Goal: Information Seeking & Learning: Find specific fact

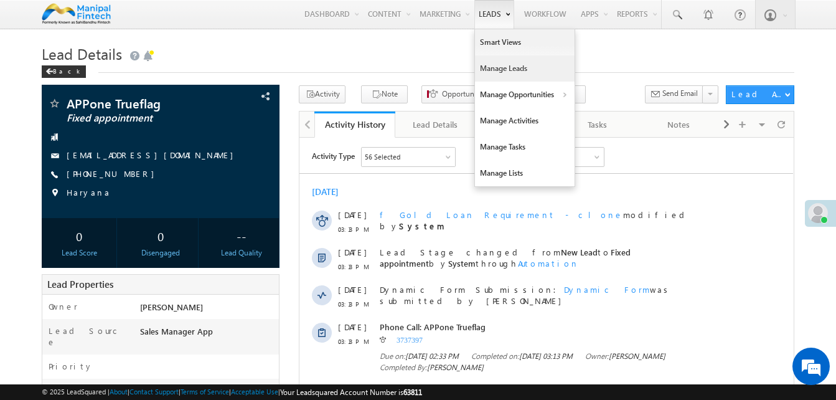
click at [495, 68] on link "Manage Leads" at bounding box center [525, 68] width 100 height 26
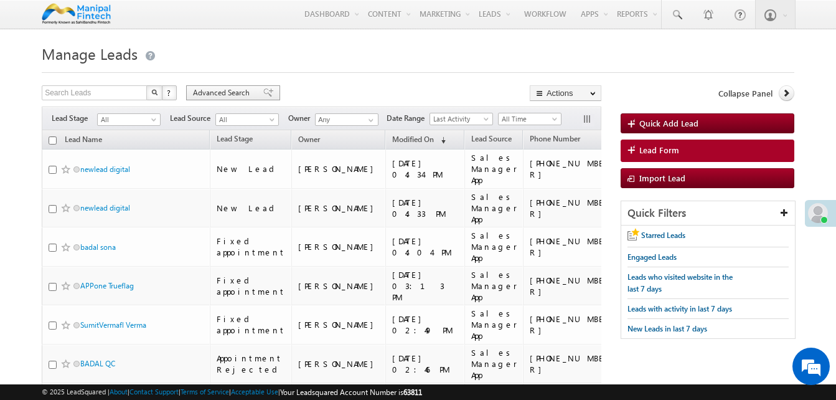
click at [263, 96] on span at bounding box center [268, 92] width 10 height 9
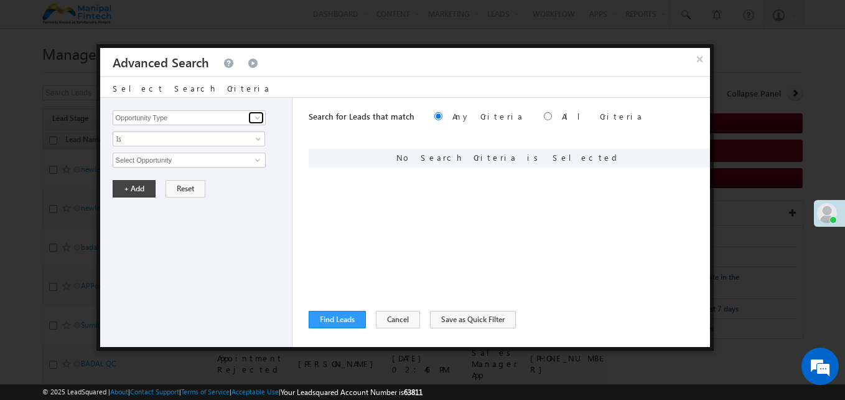
click at [254, 119] on span at bounding box center [258, 118] width 10 height 10
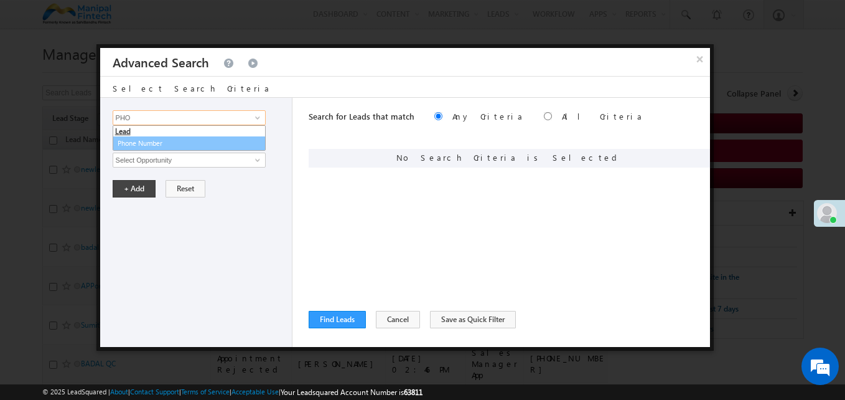
click at [172, 138] on link "Phone Number" at bounding box center [189, 143] width 153 height 14
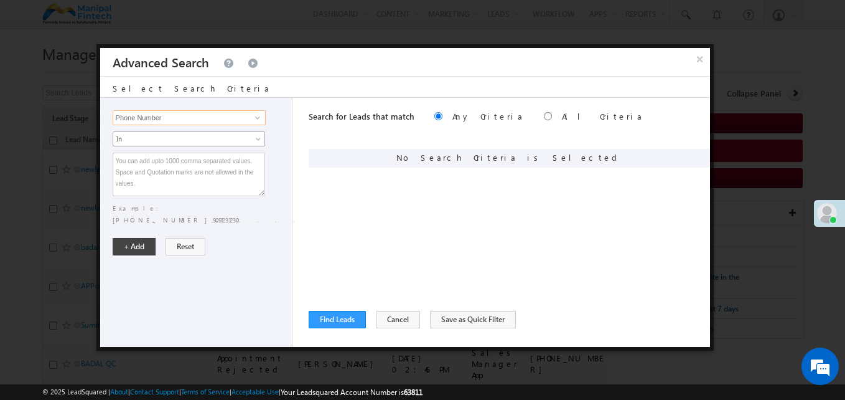
type input "Phone Number"
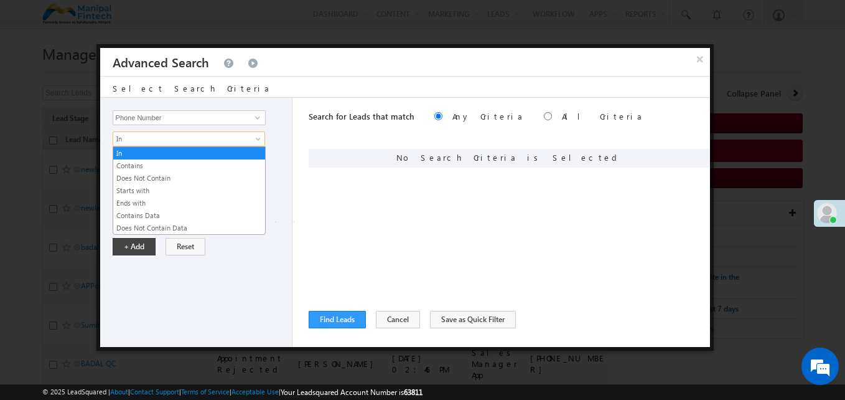
click at [199, 141] on span "In" at bounding box center [180, 138] width 135 height 11
click at [152, 167] on link "Contains" at bounding box center [189, 165] width 152 height 11
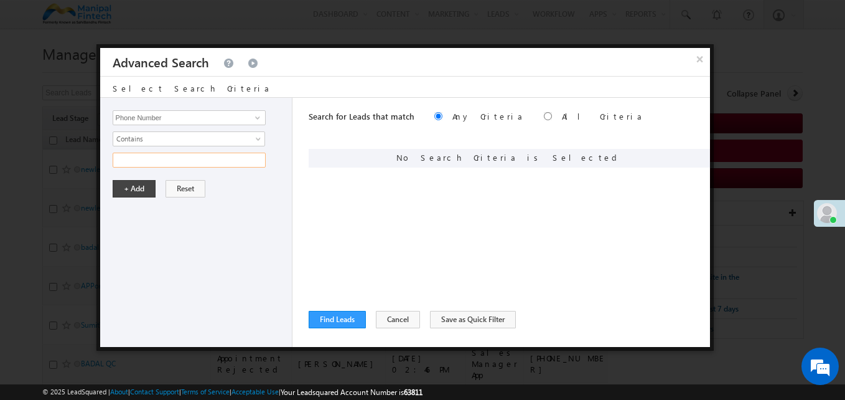
click at [183, 162] on input "text" at bounding box center [189, 159] width 153 height 15
type input "7355786635"
click at [140, 185] on button "+ Add" at bounding box center [134, 188] width 43 height 17
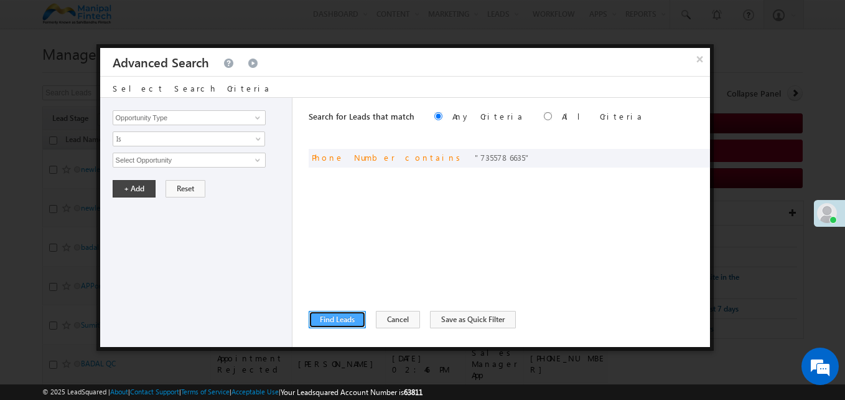
click at [362, 313] on button "Find Leads" at bounding box center [337, 319] width 57 height 17
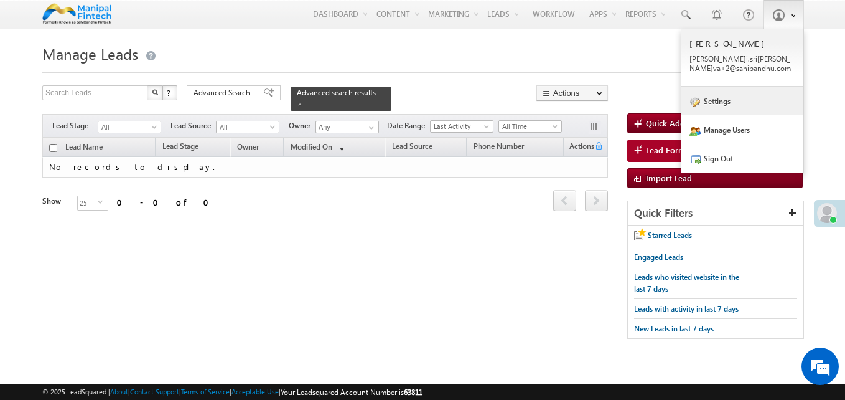
click at [739, 100] on link "Settings" at bounding box center [742, 101] width 122 height 29
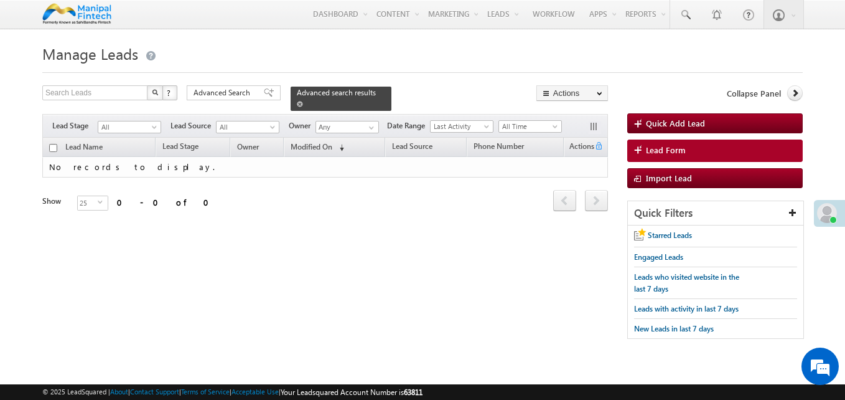
click at [303, 101] on span at bounding box center [300, 104] width 6 height 6
